Goal: Navigation & Orientation: Find specific page/section

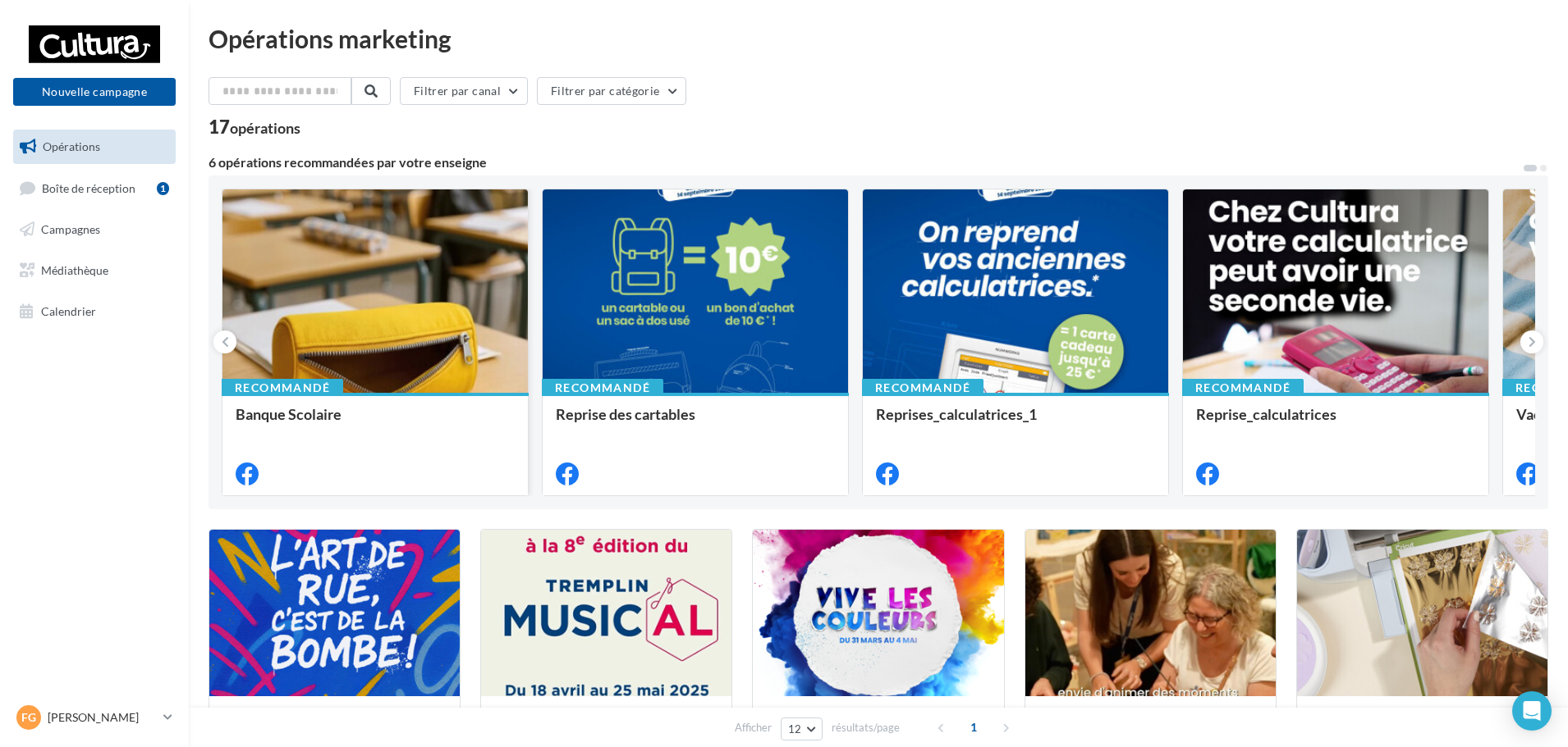
click at [394, 301] on div at bounding box center [375, 292] width 305 height 205
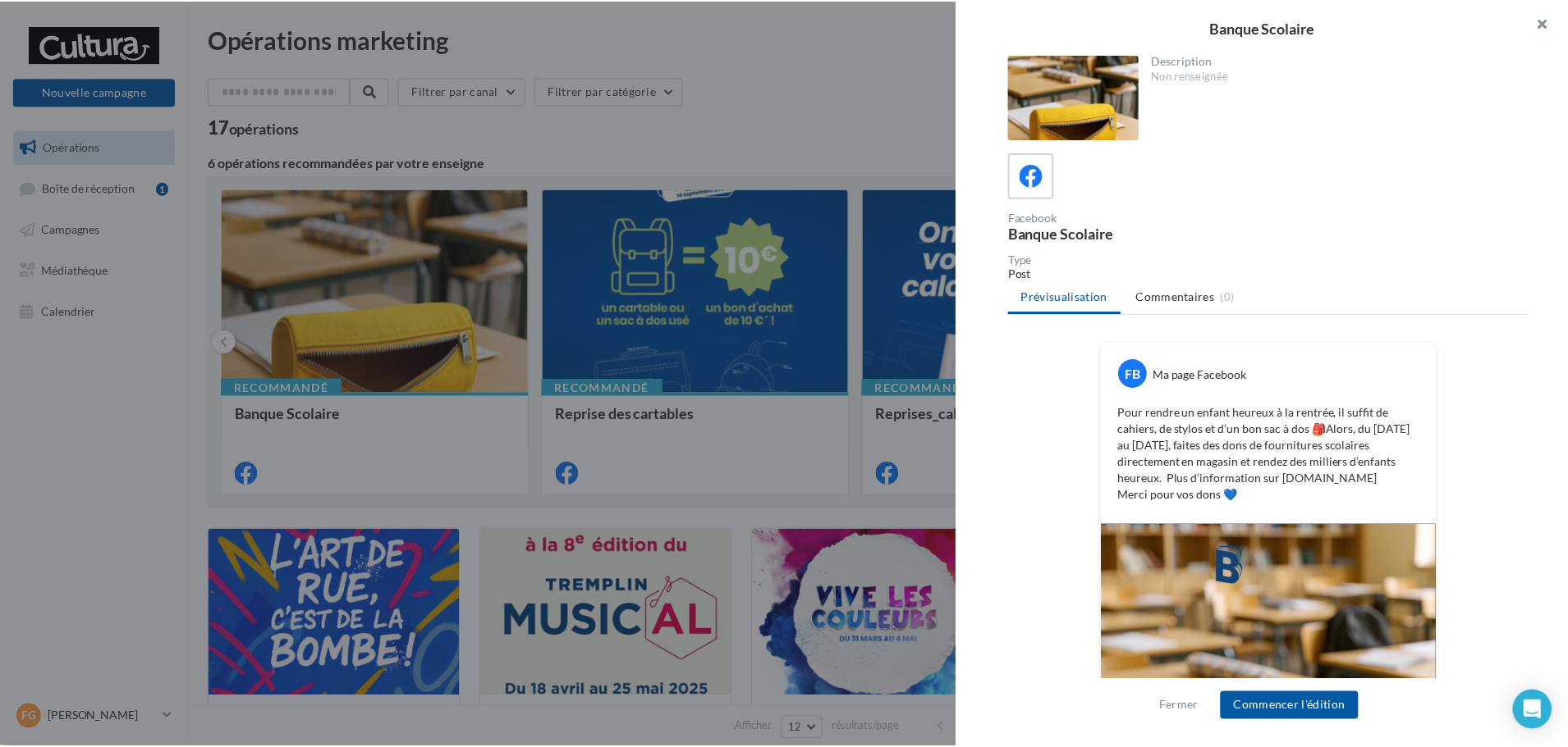
scroll to position [273, 0]
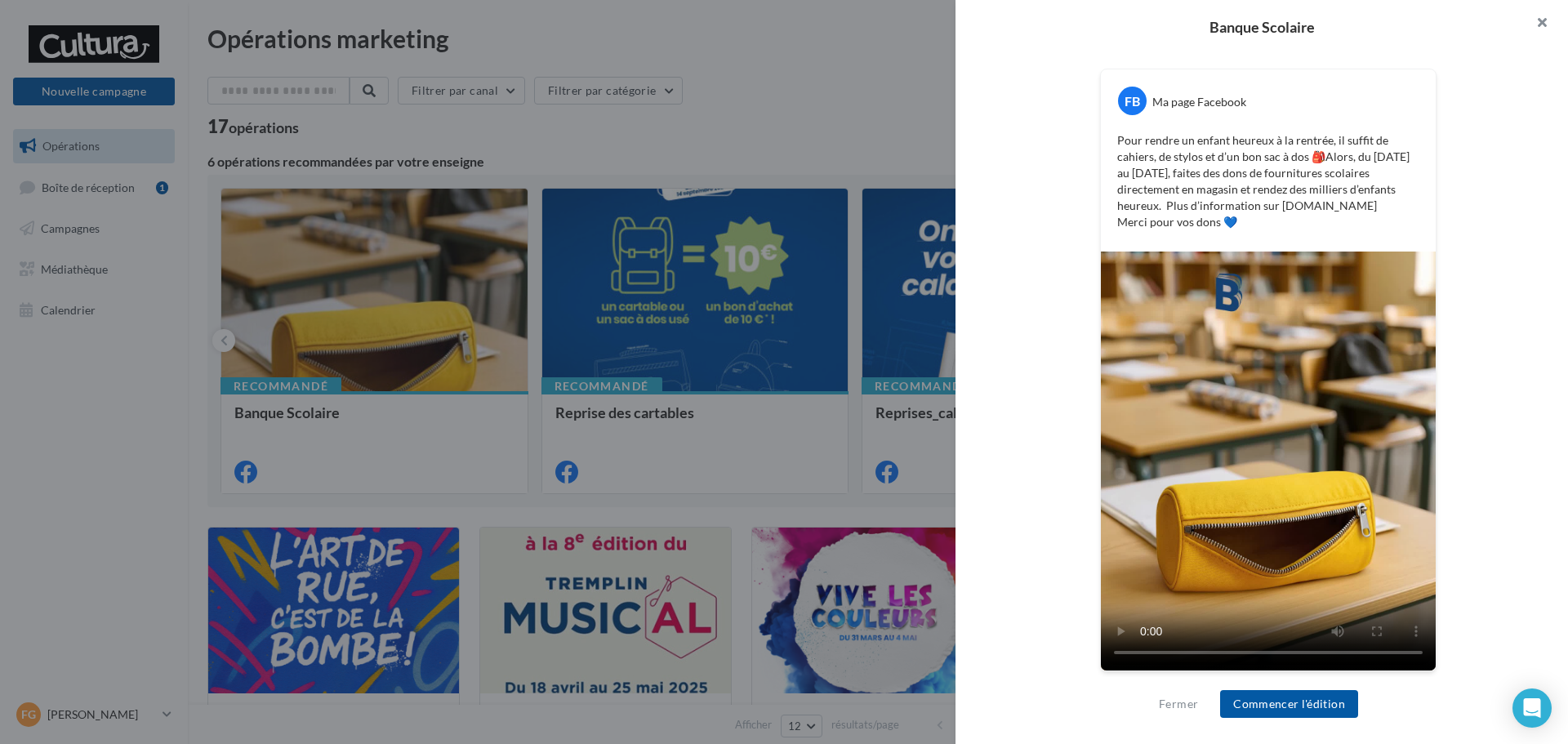
click at [1544, 25] on button "button" at bounding box center [1535, 24] width 65 height 49
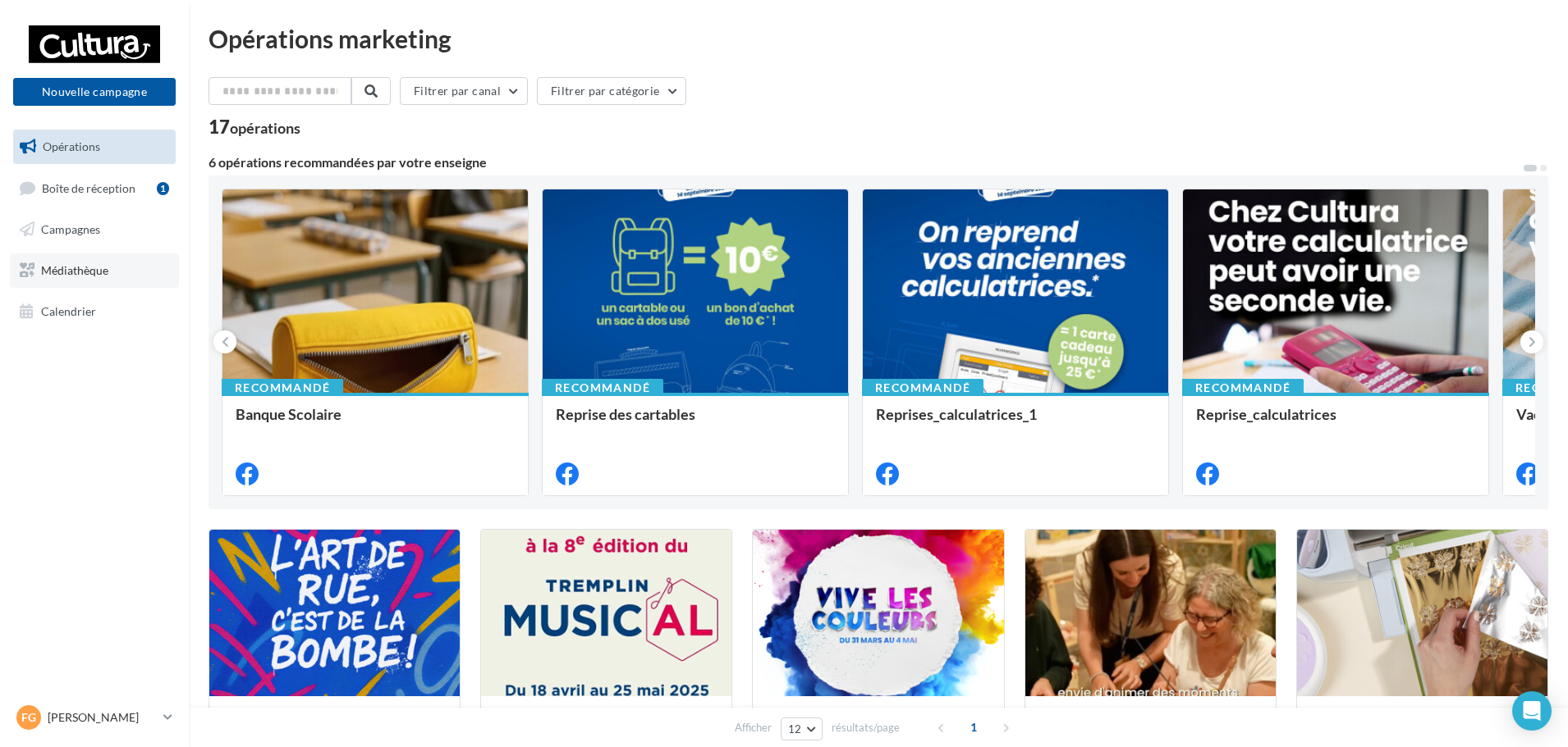
click at [51, 268] on span "Médiathèque" at bounding box center [74, 271] width 68 height 14
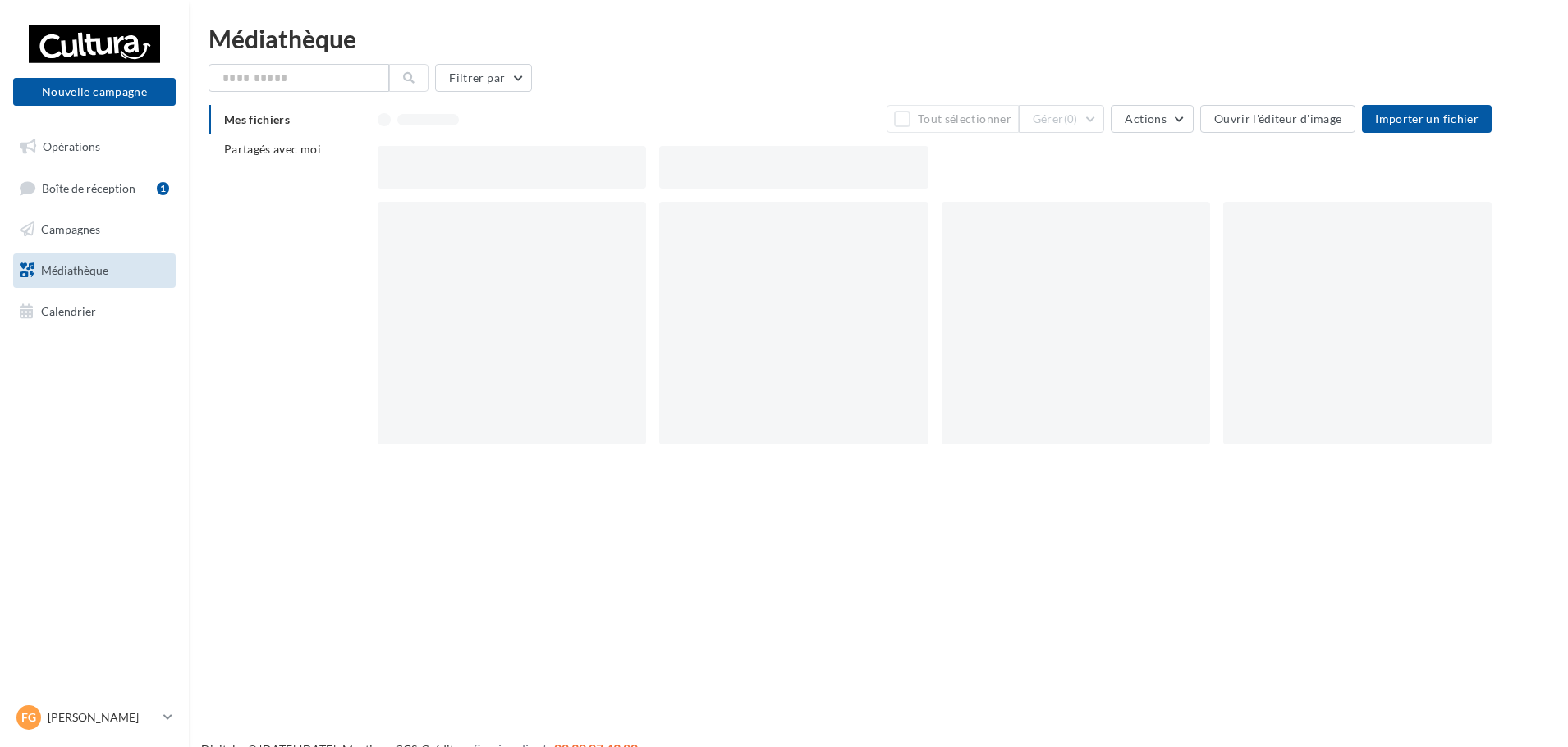
click at [80, 190] on span "Boîte de réception" at bounding box center [88, 187] width 94 height 14
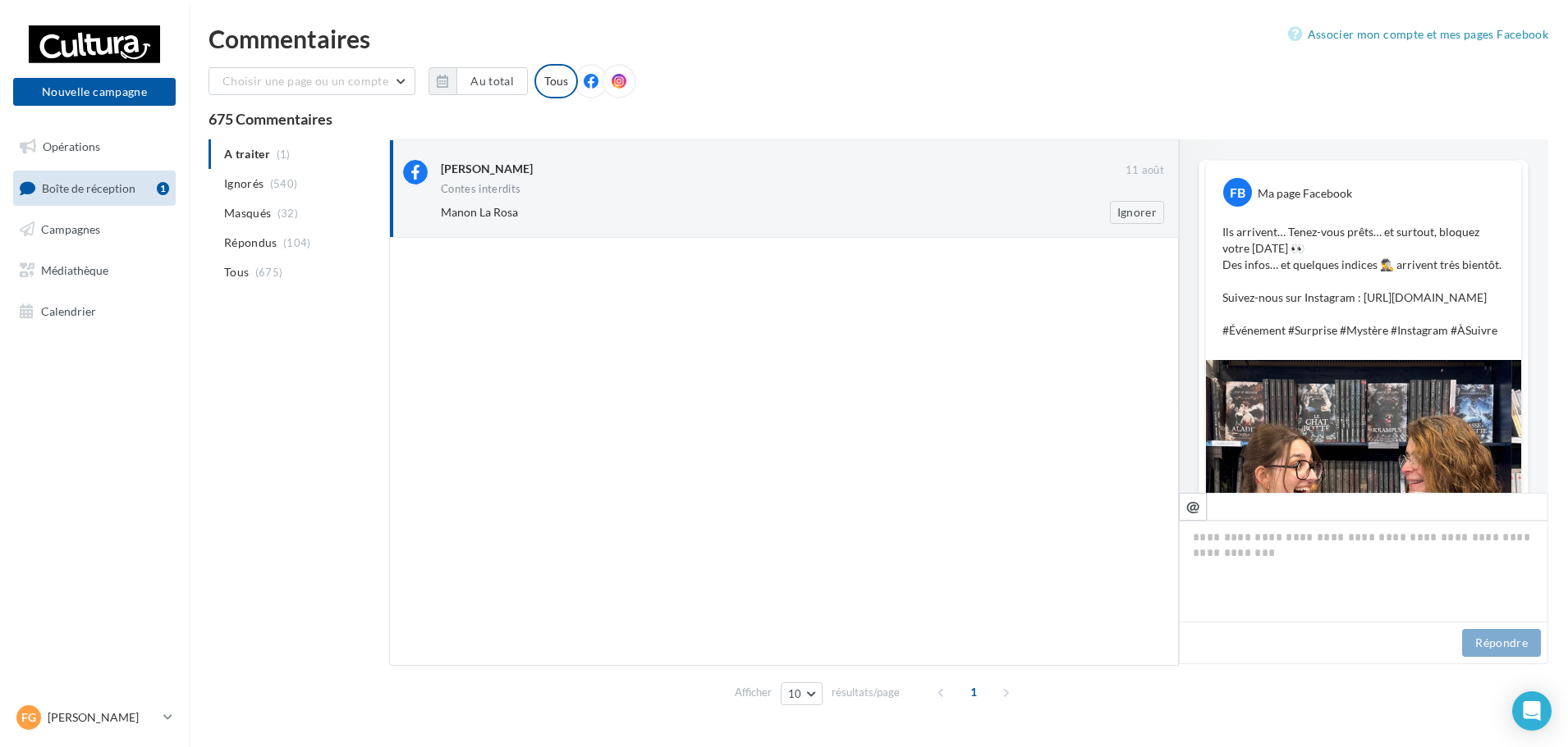
click at [681, 188] on div "Contes interdits" at bounding box center [802, 190] width 723 height 14
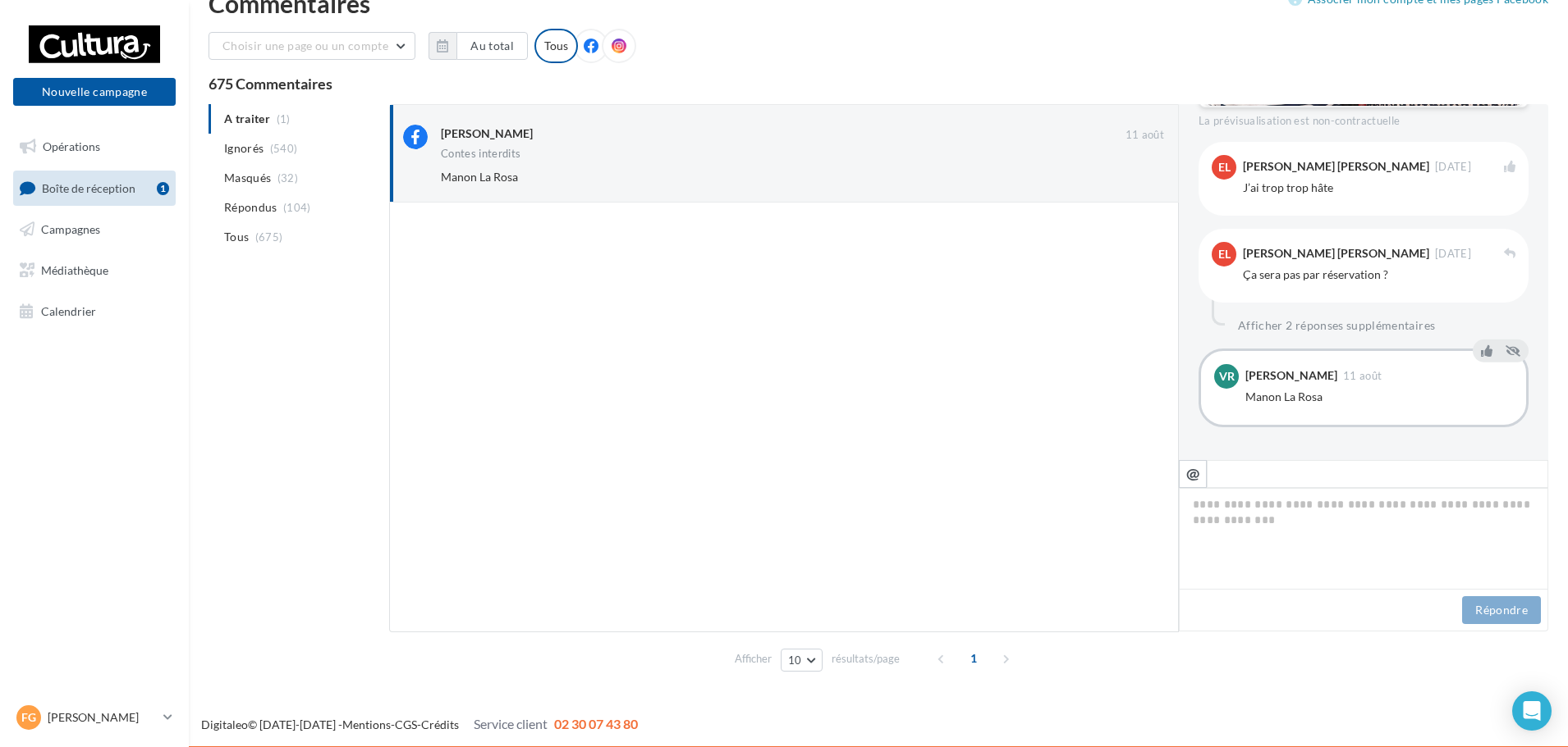
scroll to position [551, 0]
click at [1121, 176] on button "Ignorer" at bounding box center [1137, 178] width 54 height 23
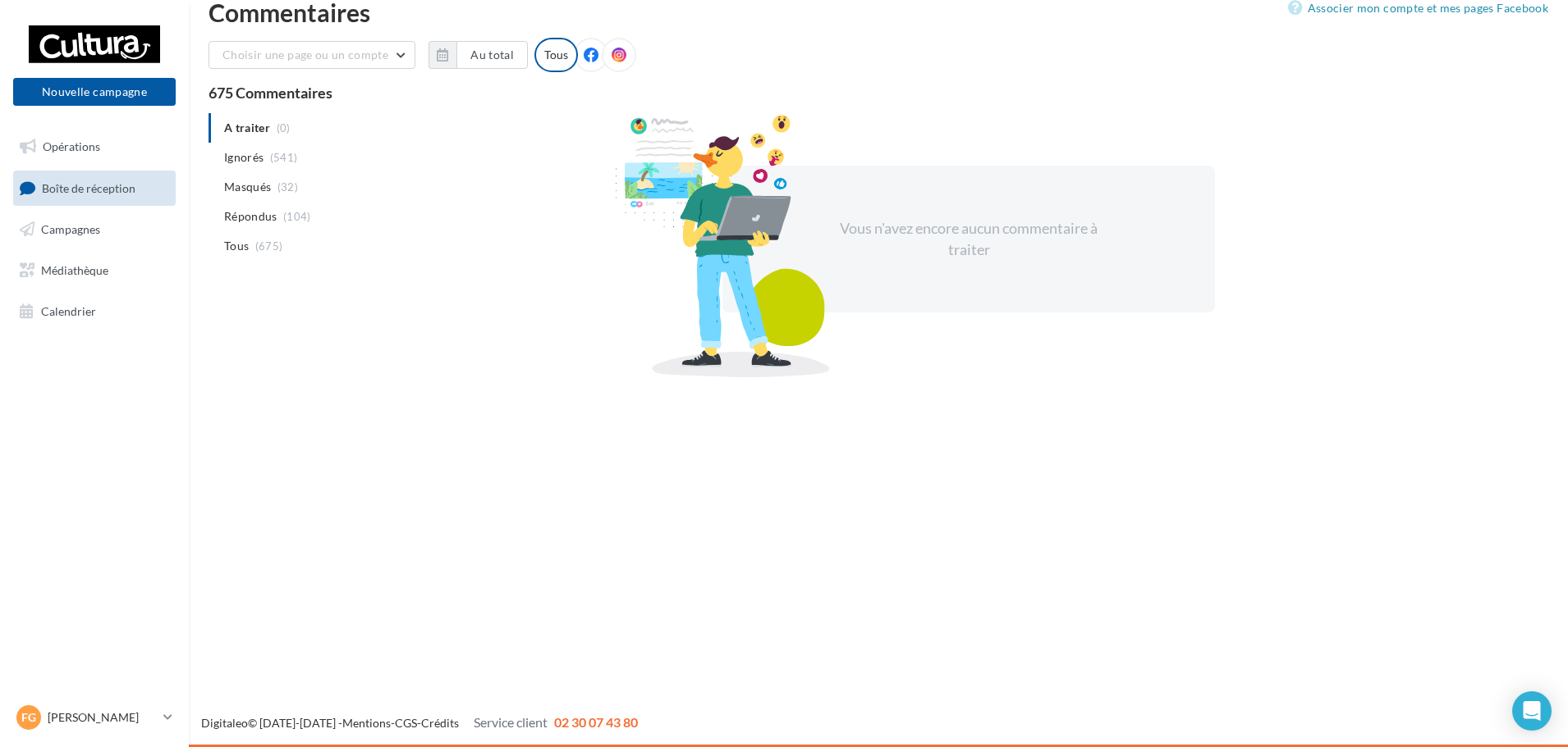
scroll to position [26, 0]
click at [78, 233] on span "Campagnes" at bounding box center [70, 229] width 59 height 14
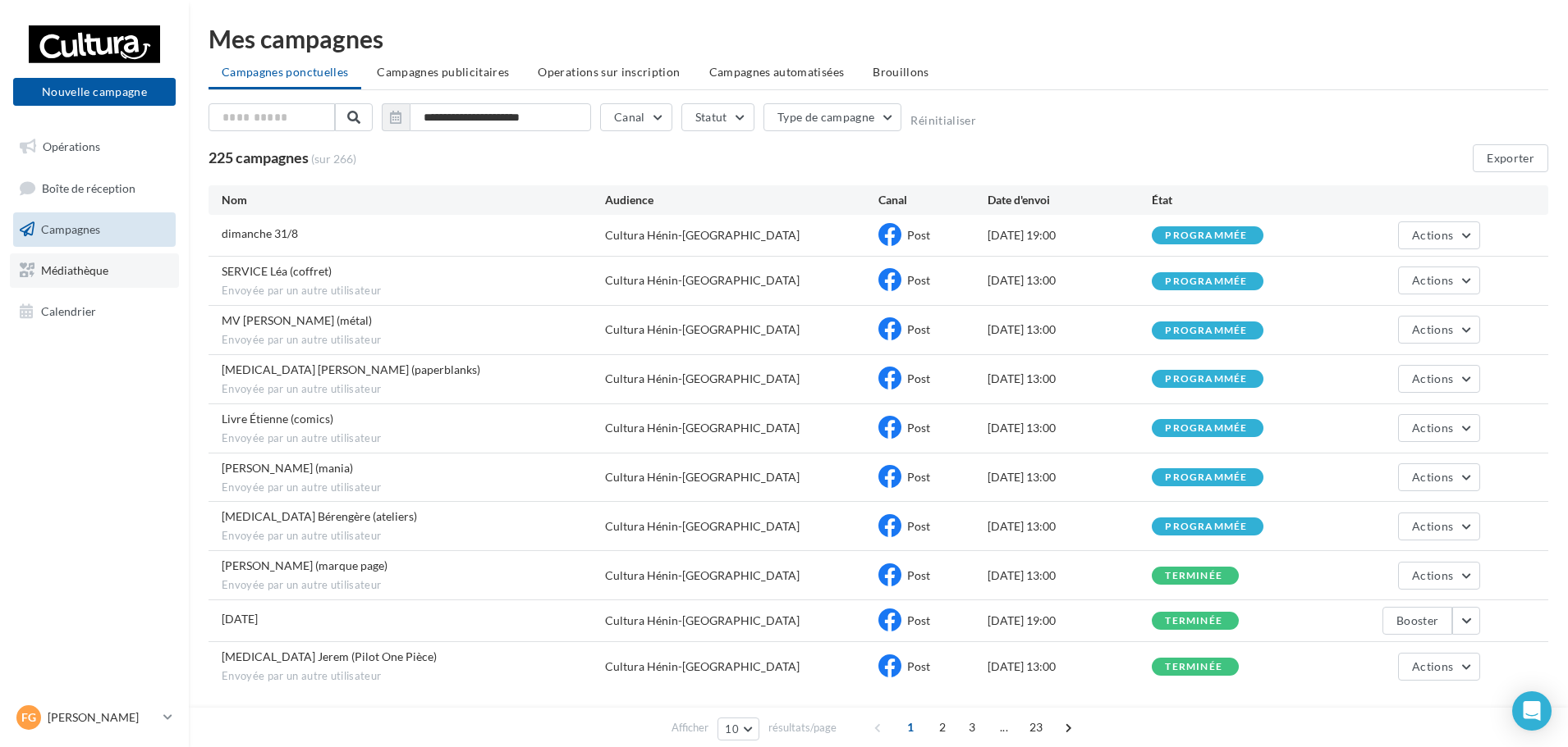
click at [86, 273] on span "Médiathèque" at bounding box center [74, 271] width 68 height 14
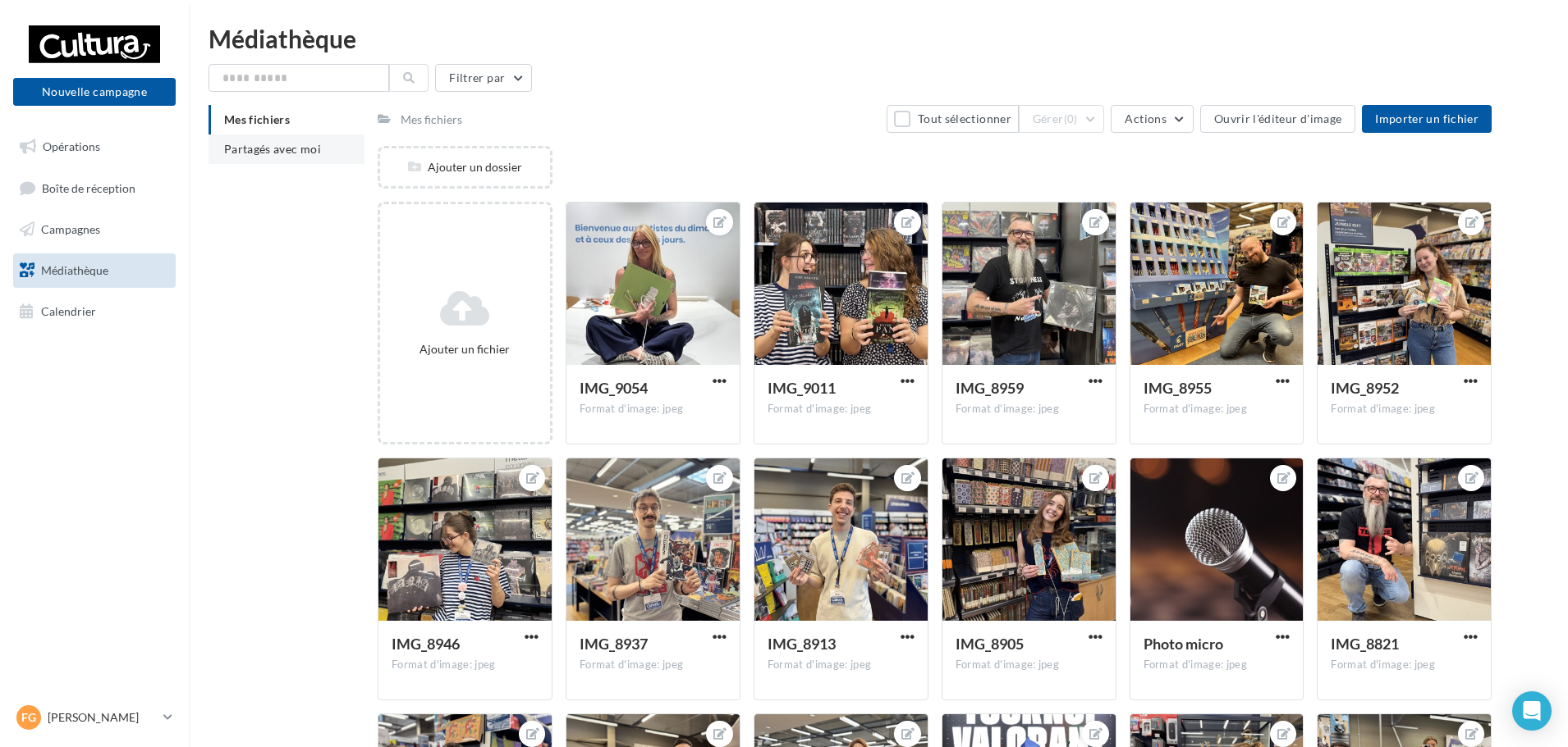
click at [302, 155] on span "Partagés avec moi" at bounding box center [273, 149] width 97 height 14
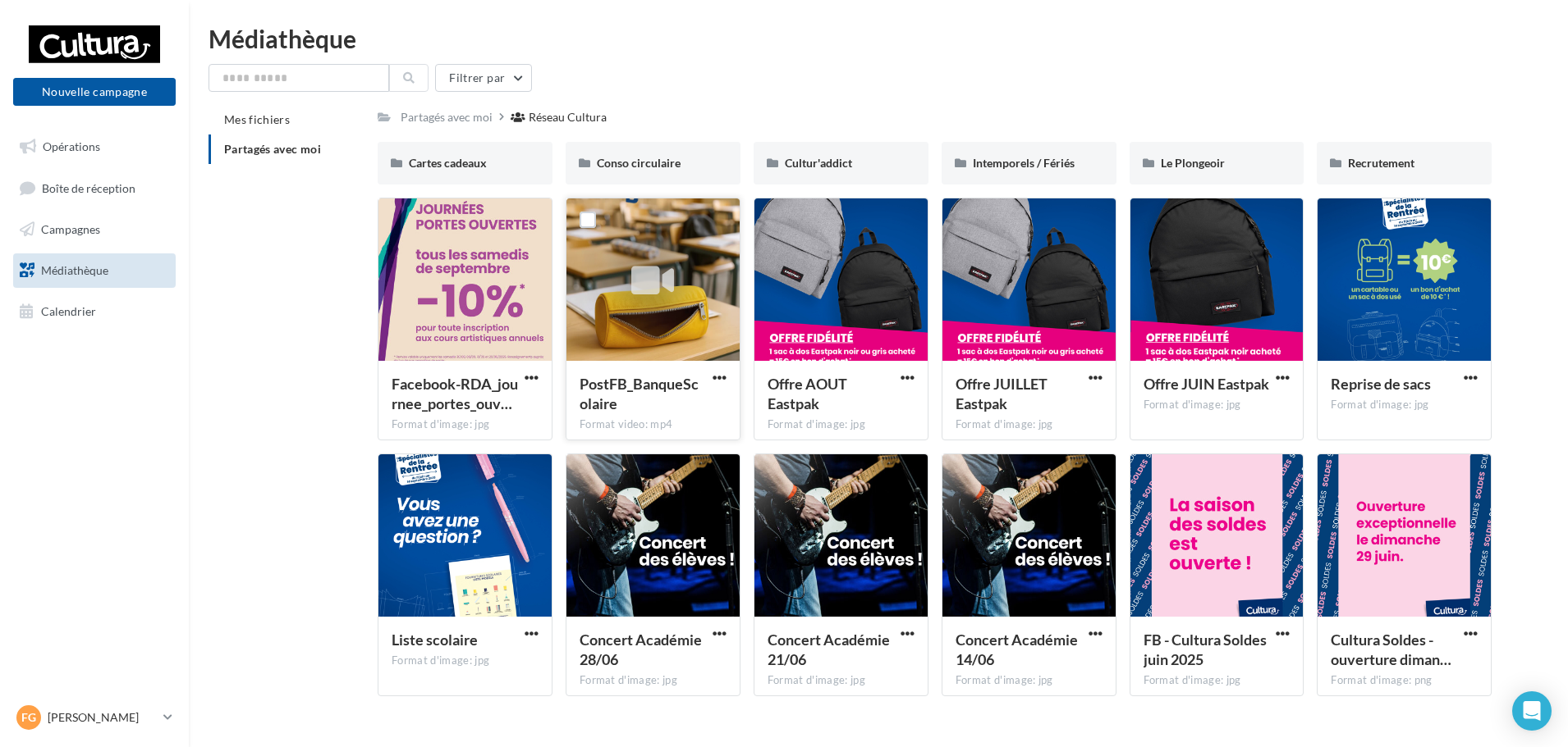
click at [672, 266] on icon at bounding box center [653, 281] width 43 height 38
